Goal: Task Accomplishment & Management: Use online tool/utility

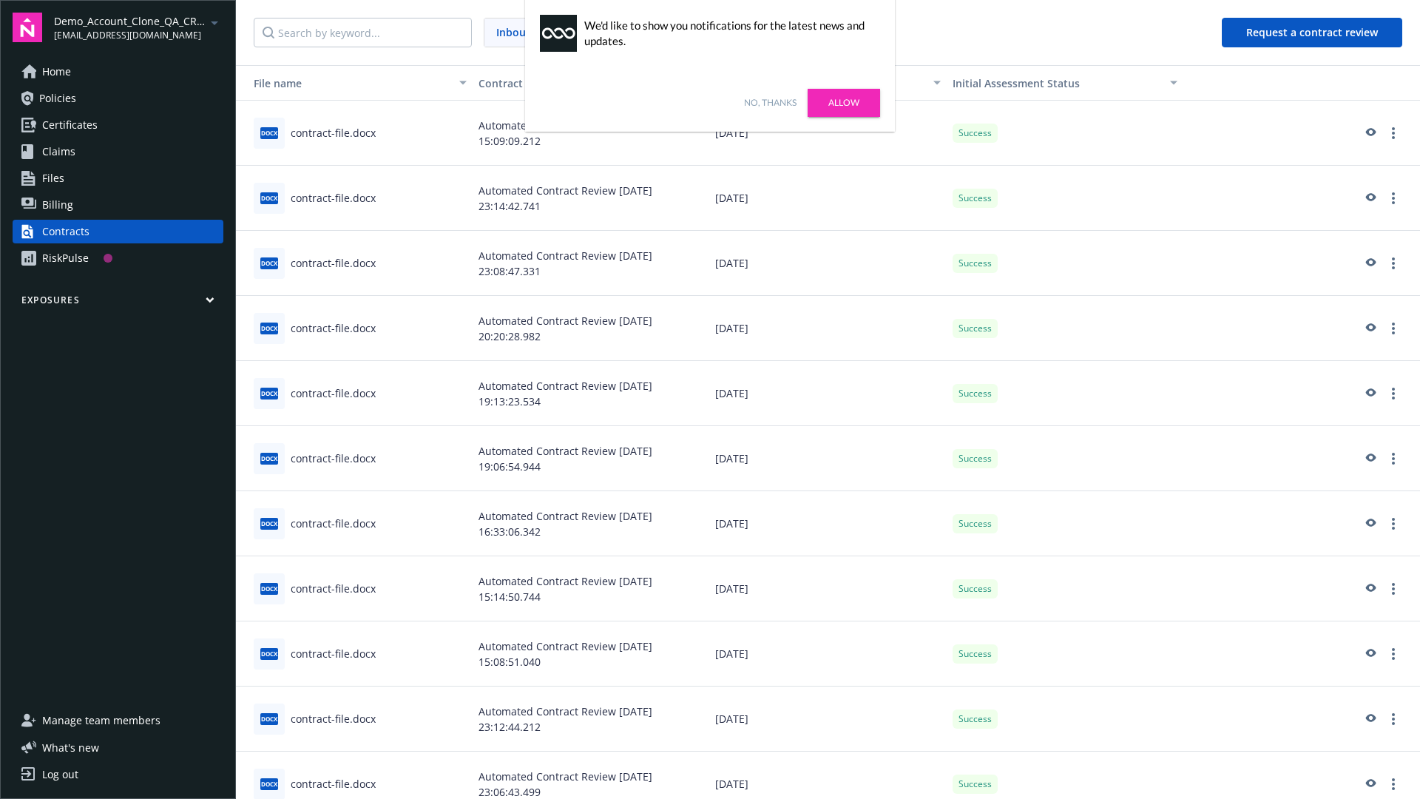
click at [770, 103] on link "No, thanks" at bounding box center [770, 102] width 53 height 13
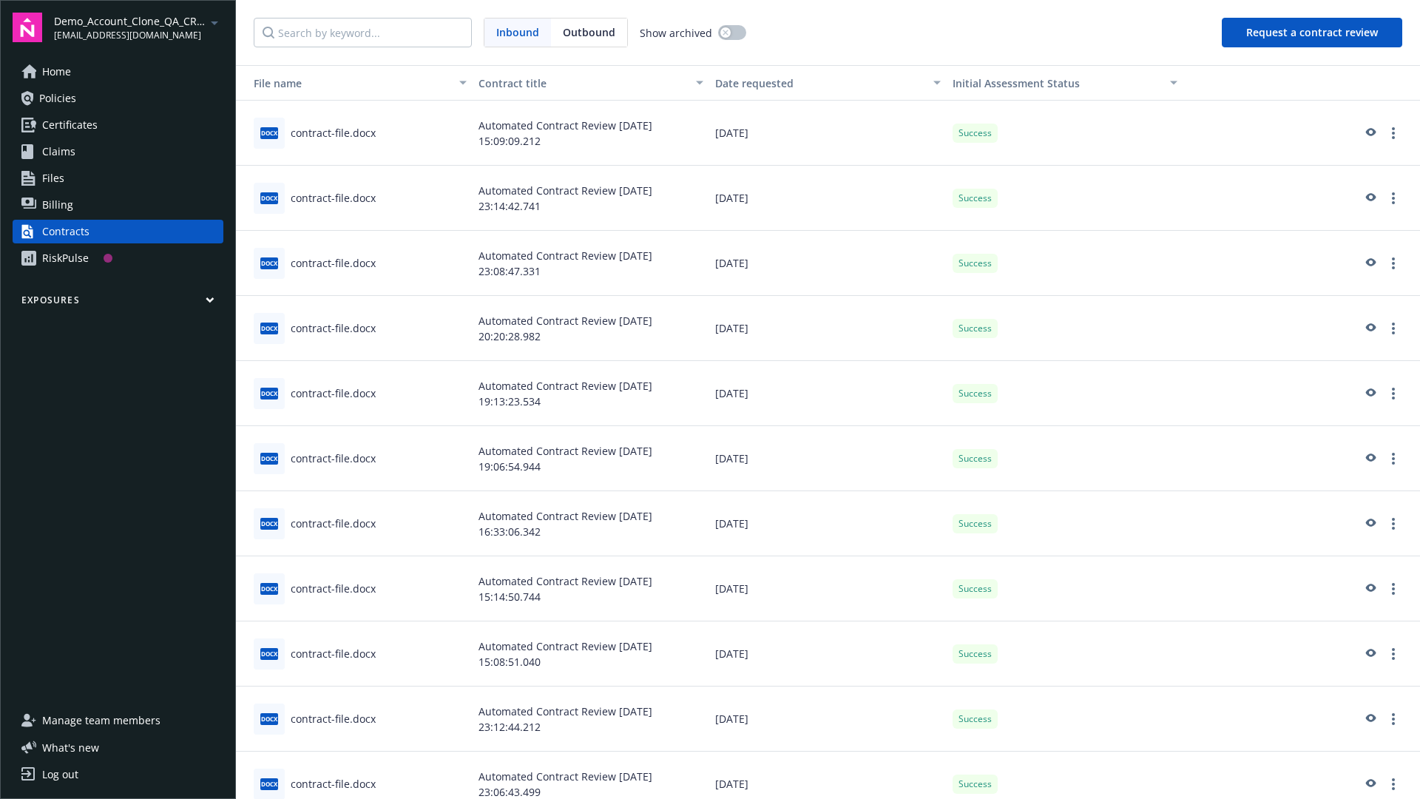
click at [1313, 33] on button "Request a contract review" at bounding box center [1312, 33] width 180 height 30
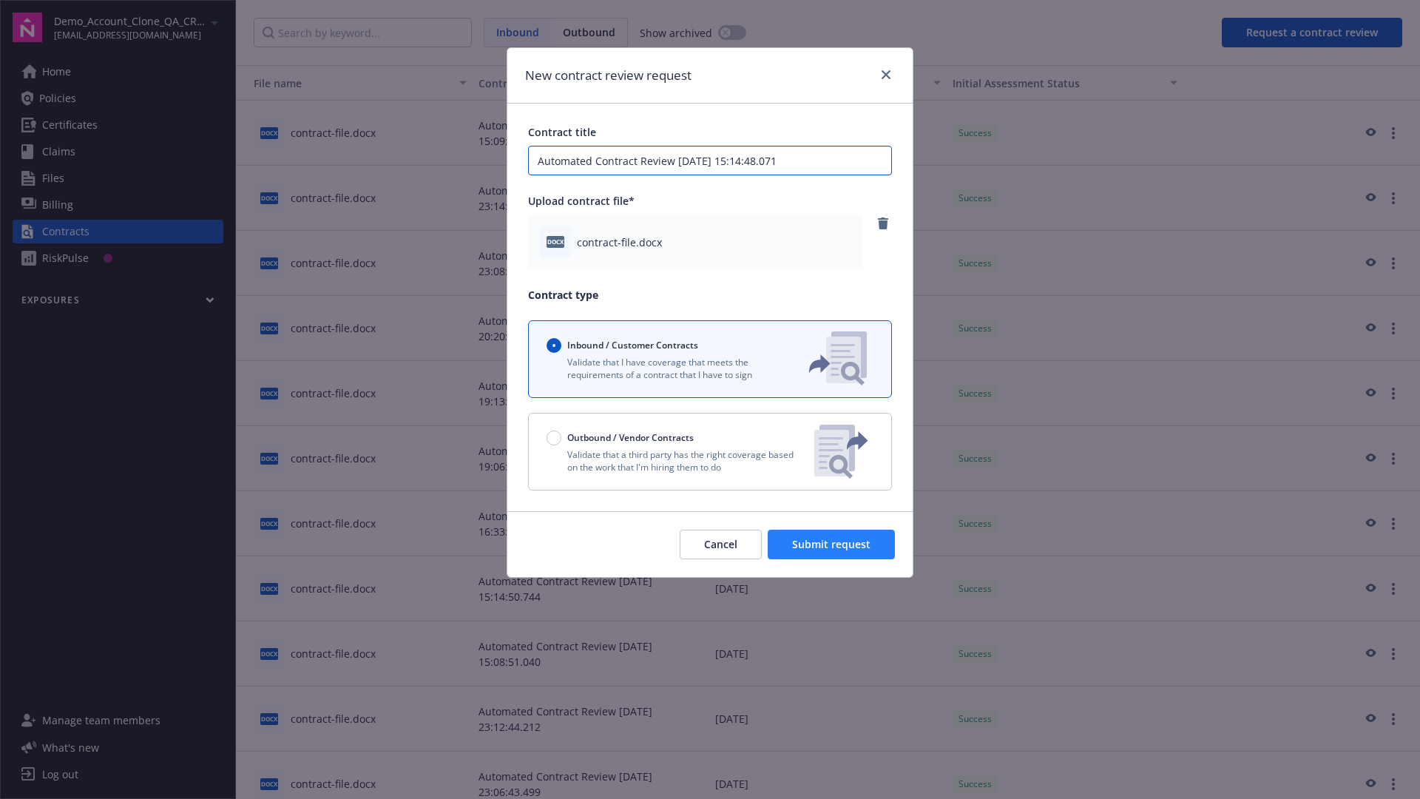
type input "Automated Contract Review 09-24-2025 15:14:48.071"
click at [832, 544] on span "Submit request" at bounding box center [831, 544] width 78 height 14
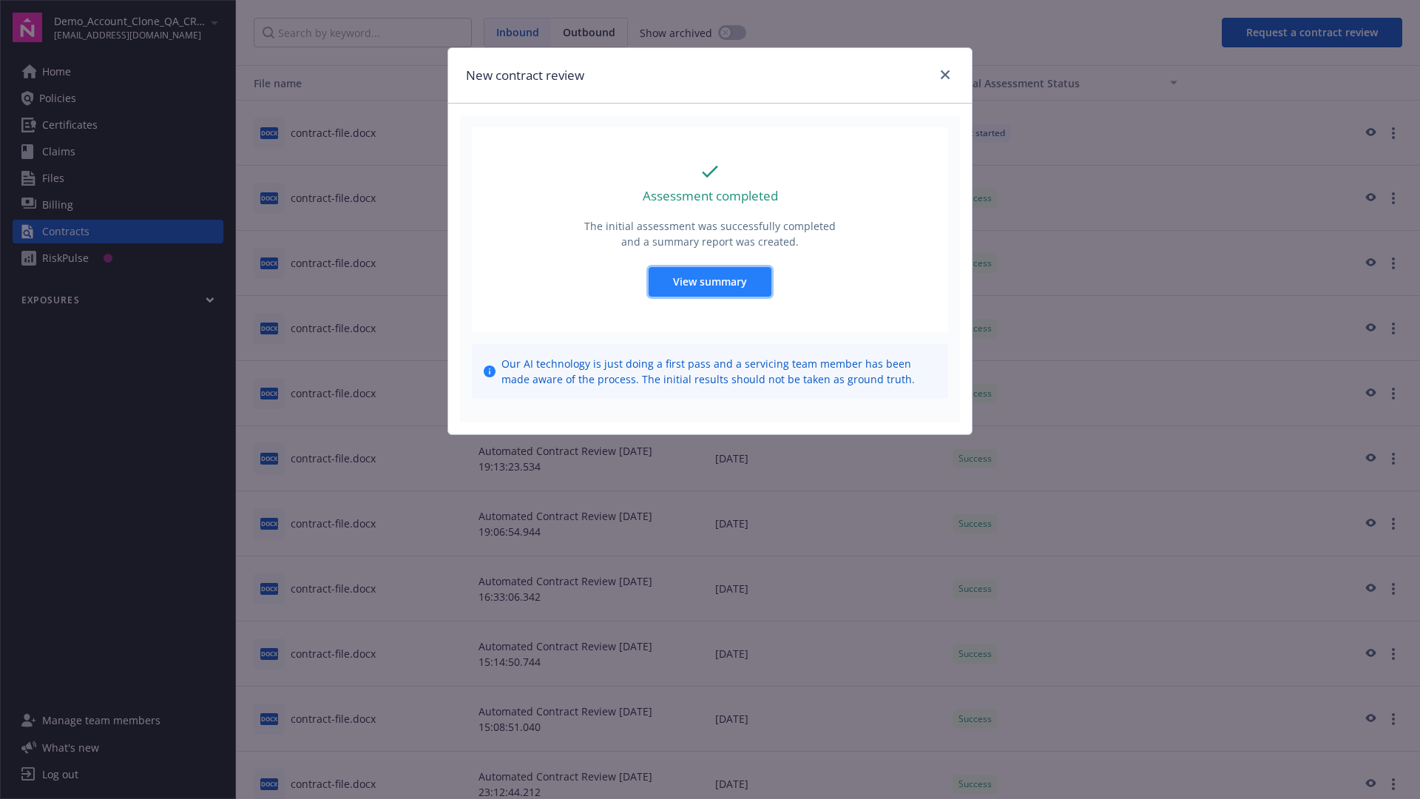
click at [709, 281] on span "View summary" at bounding box center [710, 281] width 74 height 14
